Goal: Transaction & Acquisition: Download file/media

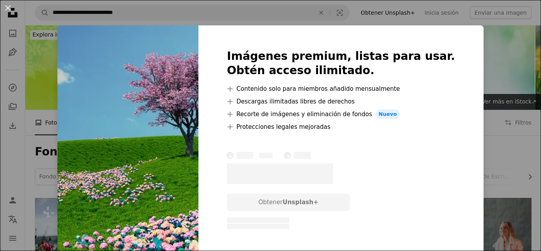
scroll to position [412, 0]
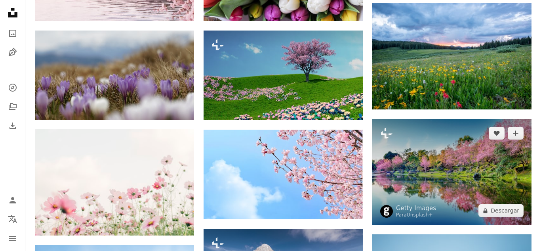
click at [449, 194] on img at bounding box center [451, 172] width 159 height 106
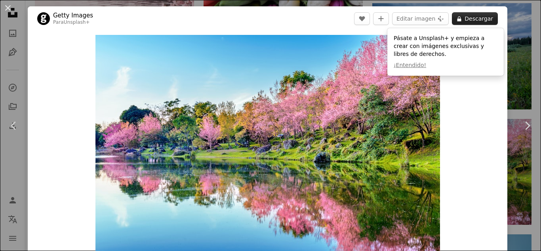
click at [484, 16] on button "A lock Descargar" at bounding box center [475, 18] width 46 height 13
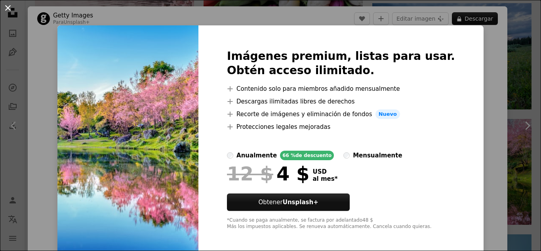
click at [7, 9] on button "An X shape" at bounding box center [8, 8] width 10 height 10
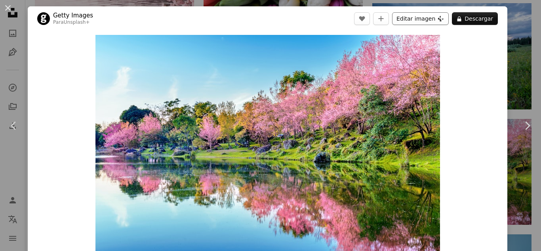
click at [433, 20] on button "Editar imagen Plus sign for Unsplash+" at bounding box center [420, 18] width 57 height 13
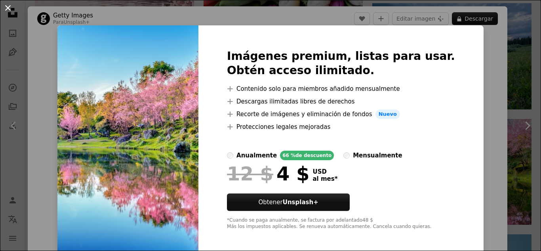
click at [10, 8] on button "An X shape" at bounding box center [8, 8] width 10 height 10
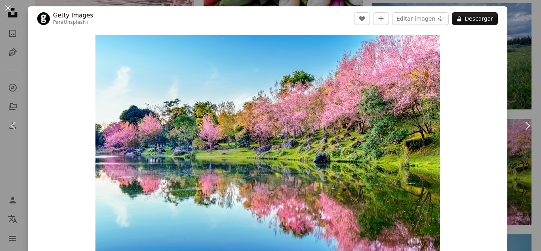
click at [10, 8] on button "An X shape" at bounding box center [8, 8] width 10 height 10
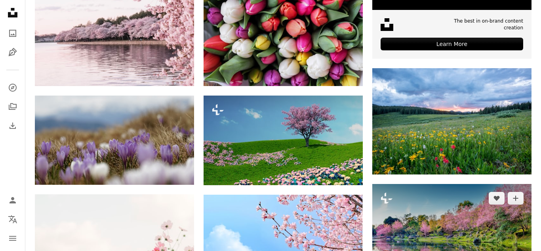
scroll to position [347, 0]
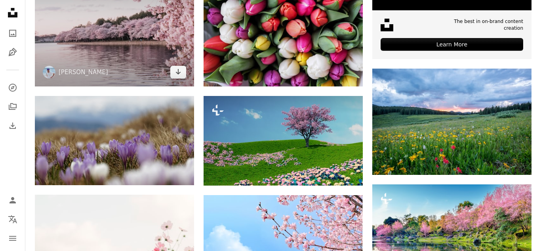
click at [66, 48] on img at bounding box center [114, 27] width 159 height 120
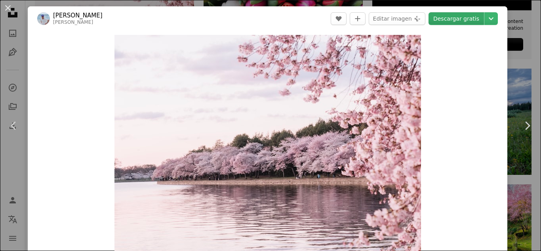
click at [471, 17] on link "Descargar gratis" at bounding box center [455, 18] width 55 height 13
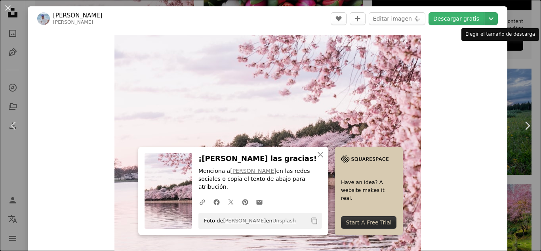
click at [497, 18] on icon "Chevron down" at bounding box center [491, 19] width 13 height 10
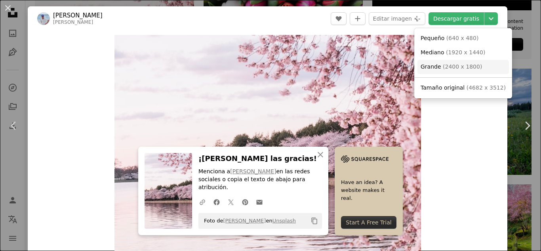
click at [476, 67] on span "( 2400 x 1800 )" at bounding box center [462, 66] width 39 height 6
